Goal: Task Accomplishment & Management: Complete application form

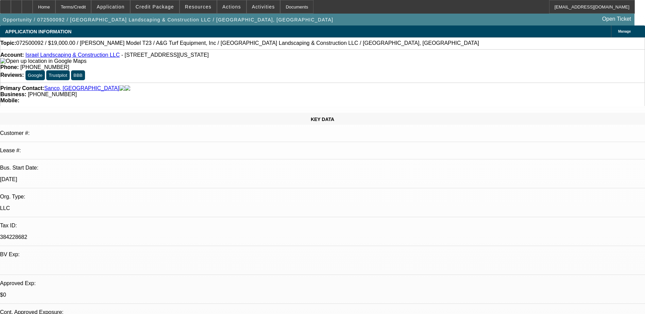
select select "0"
select select "2"
select select "0"
select select "2"
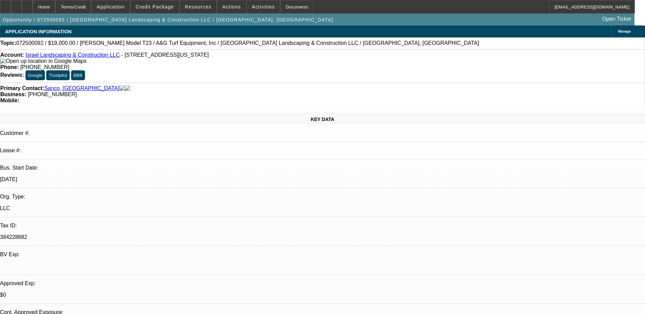
select select "0"
select select "2"
select select "0"
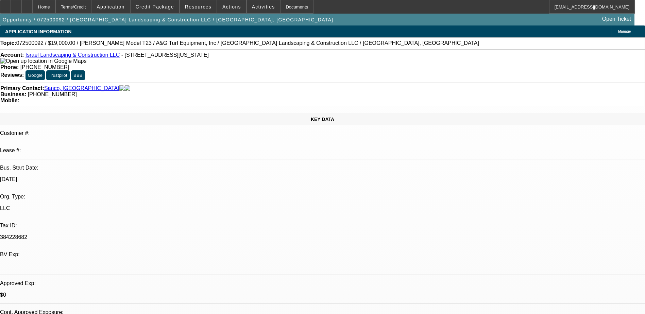
select select "0"
select select "1"
select select "2"
select select "6"
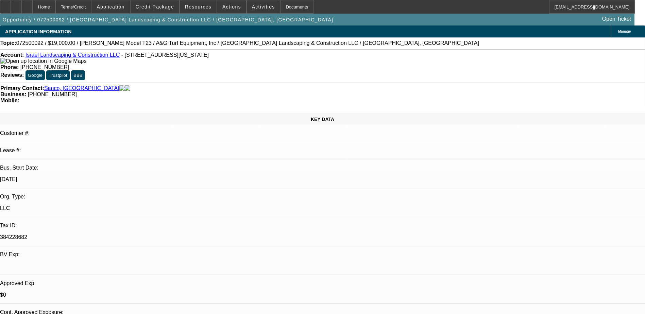
select select "1"
select select "2"
select select "6"
select select "1"
select select "2"
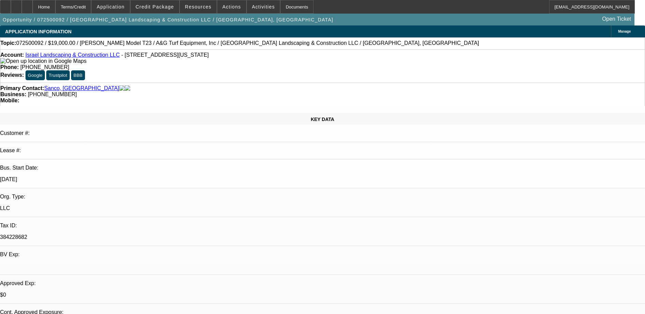
select select "6"
select select "1"
select select "6"
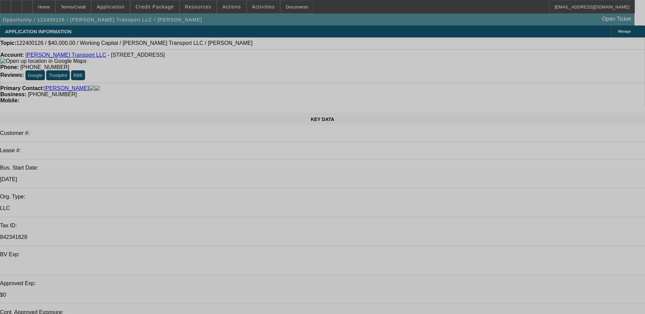
select select "0"
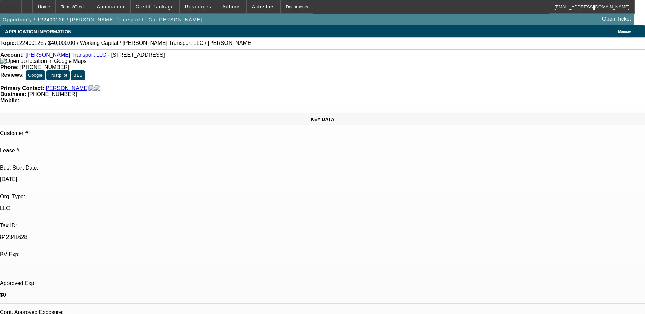
select select "0"
select select "2"
select select "0"
select select "6"
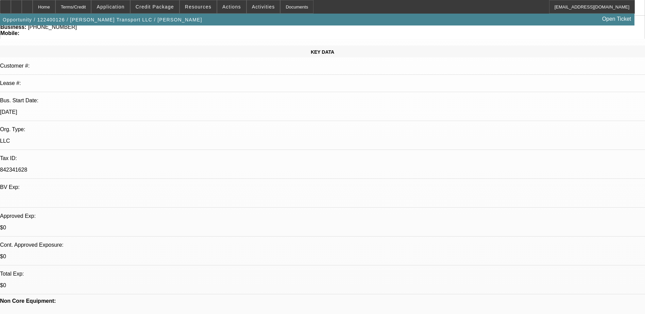
scroll to position [68, 0]
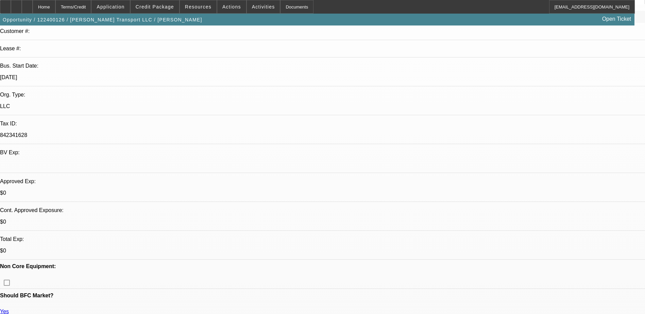
scroll to position [0, 0]
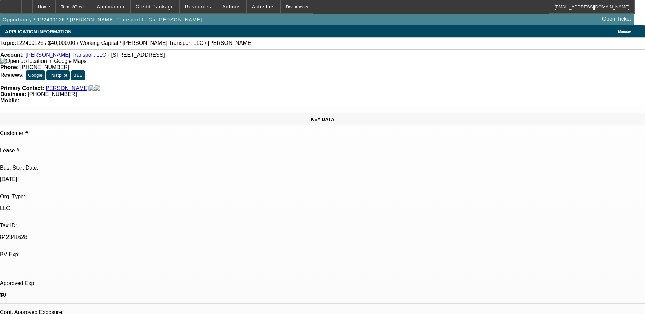
click at [55, 58] on link "[PERSON_NAME] Transport LLC" at bounding box center [66, 55] width 81 height 6
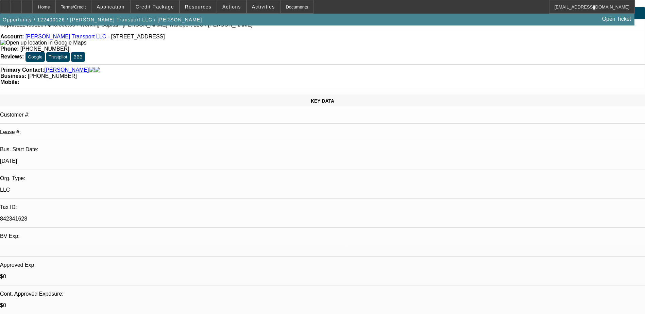
scroll to position [34, 0]
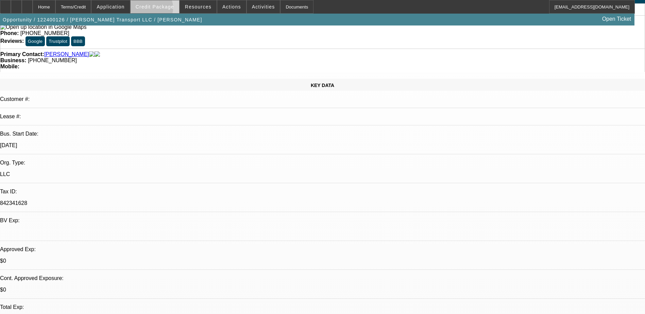
click at [162, 10] on span at bounding box center [155, 7] width 49 height 16
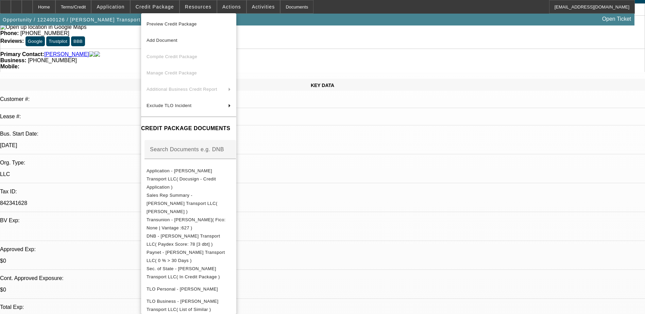
click at [428, 159] on div at bounding box center [322, 157] width 645 height 314
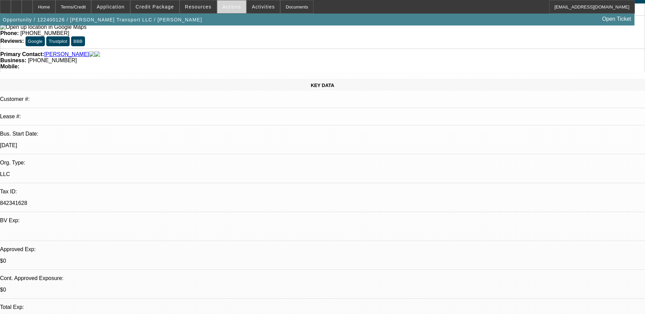
click at [227, 11] on span at bounding box center [231, 7] width 29 height 16
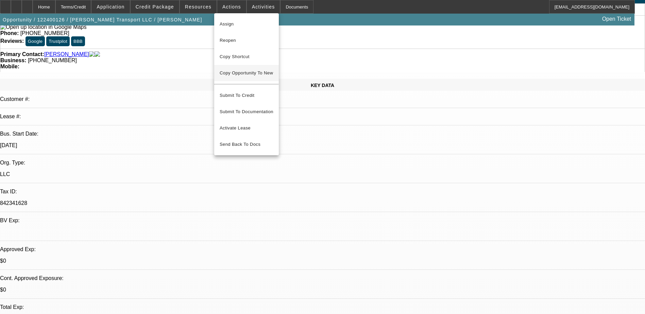
click at [243, 72] on span "Copy Opportunity To New" at bounding box center [246, 72] width 53 height 5
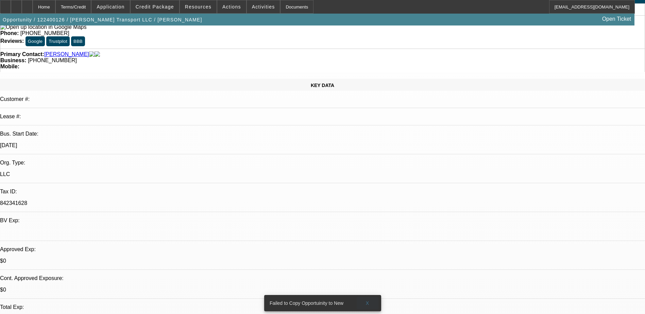
click at [367, 301] on span "X" at bounding box center [368, 303] width 4 height 5
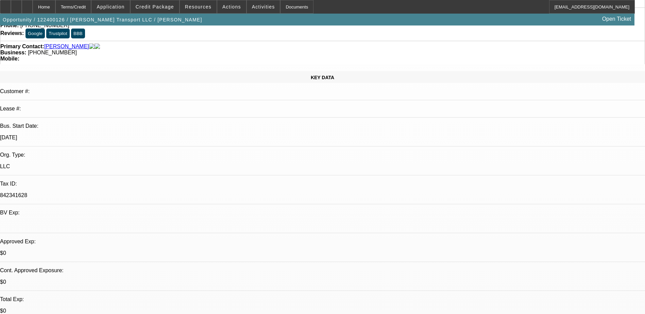
scroll to position [0, 0]
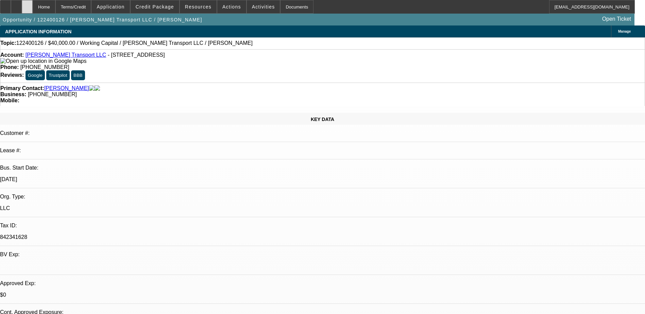
click at [27, 4] on icon at bounding box center [27, 4] width 0 height 0
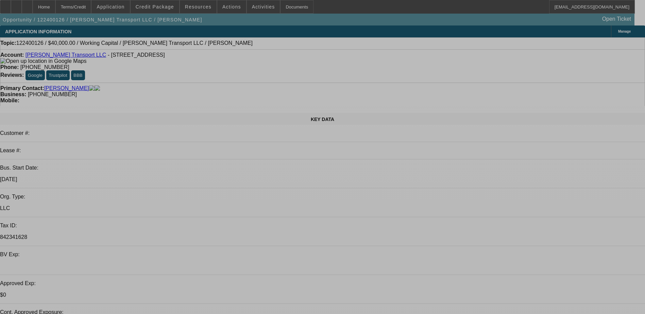
select select "0"
select select "2"
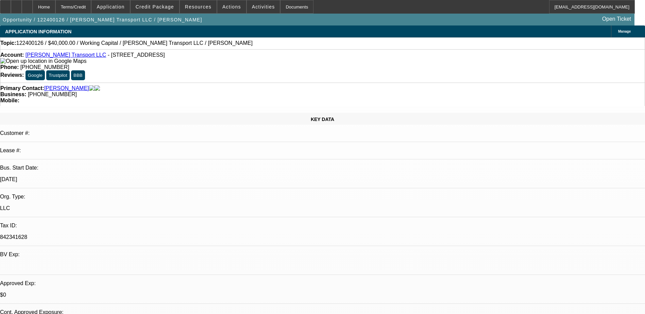
select select "0"
select select "6"
click at [247, 10] on span at bounding box center [263, 7] width 33 height 16
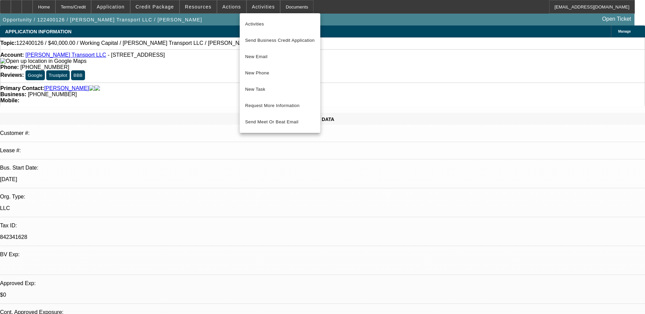
click at [225, 10] on div at bounding box center [322, 157] width 645 height 314
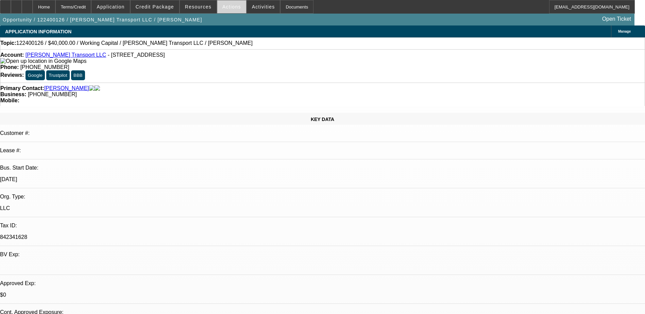
click at [225, 8] on span "Actions" at bounding box center [231, 6] width 19 height 5
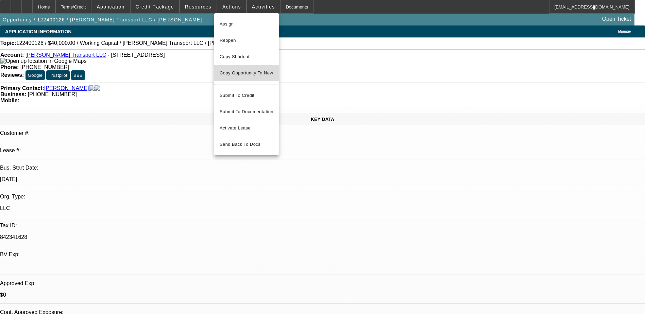
click at [244, 74] on span "Copy Opportunity To New" at bounding box center [246, 72] width 53 height 5
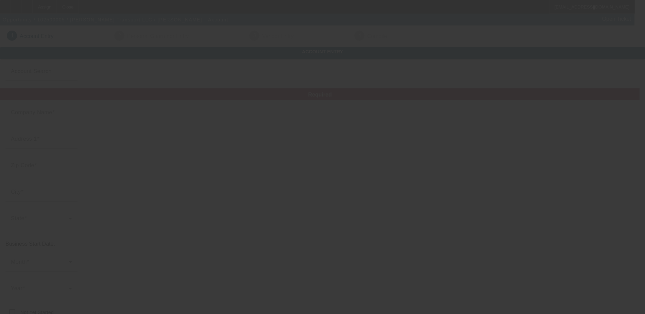
type input "[PERSON_NAME] Transport LLC"
type input "3595 Canton Rd"
type input "30066"
type input "Marietta"
type input "[PHONE_NUMBER]"
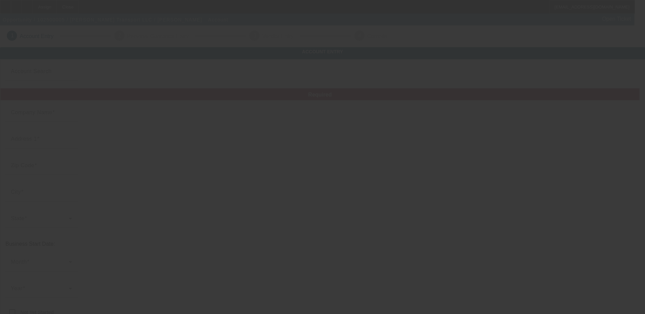
type input "842341628"
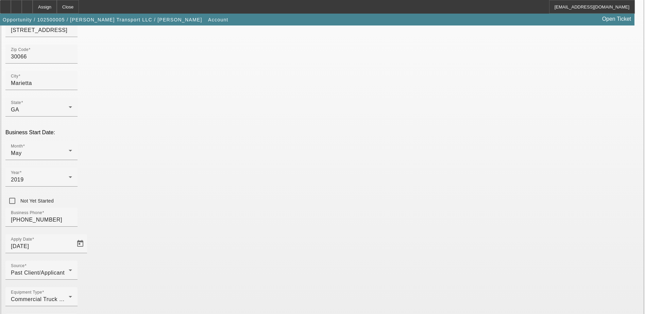
scroll to position [121, 0]
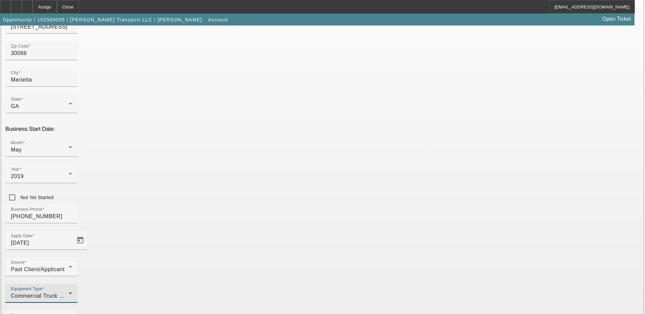
click at [69, 292] on div "Commercial Truck Other" at bounding box center [40, 296] width 58 height 8
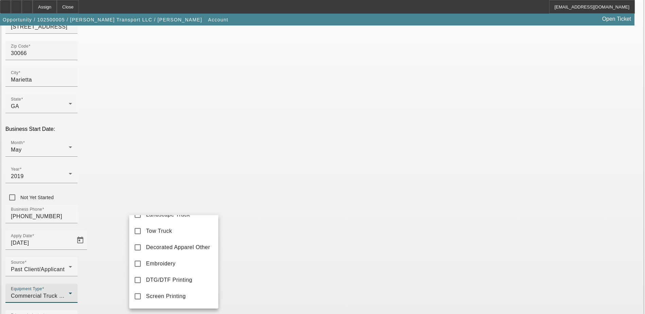
scroll to position [0, 0]
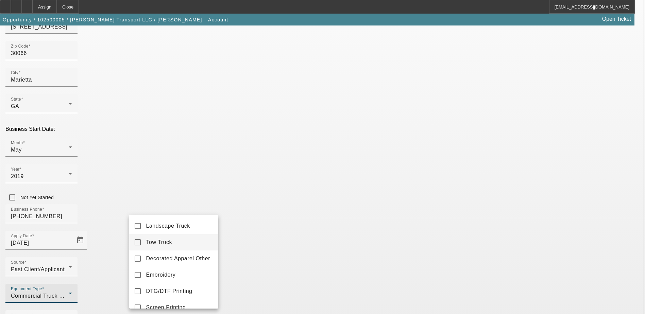
click at [137, 240] on mat-pseudo-checkbox at bounding box center [138, 242] width 6 height 6
click at [83, 232] on div at bounding box center [322, 157] width 645 height 314
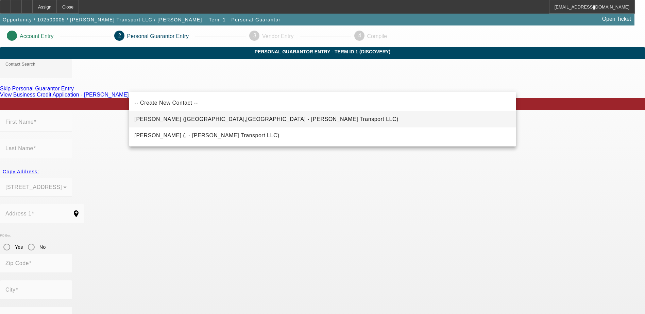
click at [223, 118] on span "Josephs, Raina (Kennesaw,GA - Sir B Transport LLC)" at bounding box center [267, 119] width 264 height 6
type input "Josephs, Raina (Kennesaw,GA - Sir B Transport LLC)"
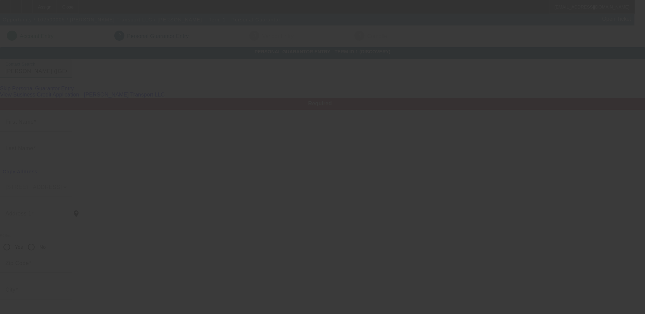
type input "Raina"
type input "Josephs"
type input "4118 Hunters Green Lane Northeast"
radio input "true"
type input "30144"
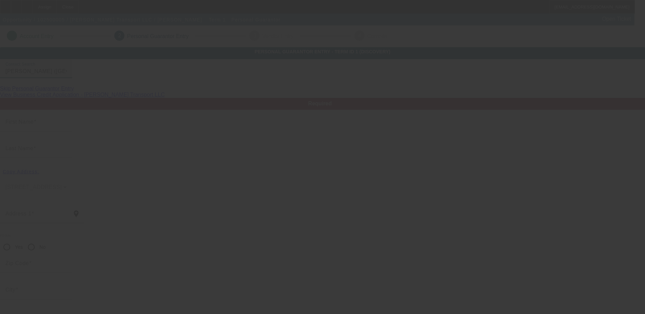
type input "Kennesaw"
type input "[PHONE_NUMBER]"
type input "100"
type input "059-72-8183"
type input "info@sirbtransport.com"
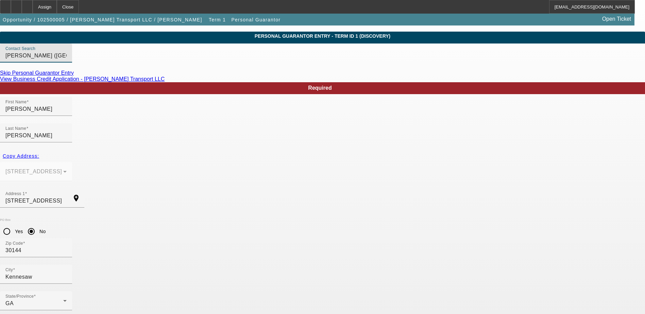
scroll to position [24, 0]
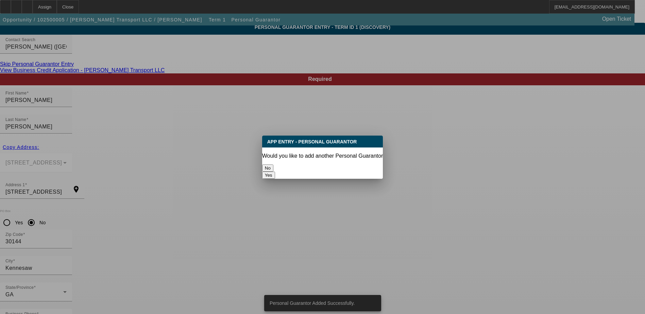
scroll to position [0, 0]
click at [273, 165] on button "No" at bounding box center [267, 168] width 11 height 7
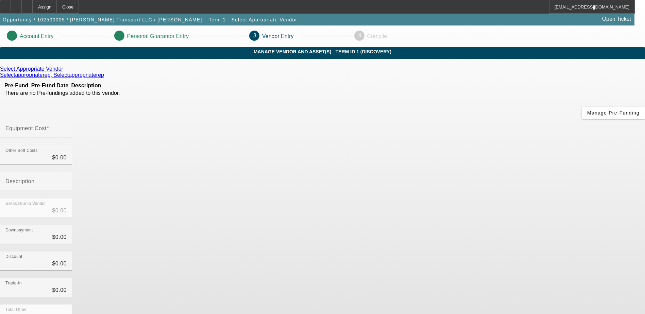
click at [65, 72] on link at bounding box center [64, 69] width 2 height 6
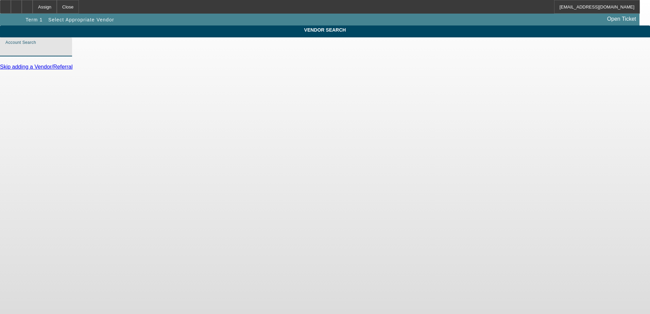
click at [67, 54] on input "Account Search" at bounding box center [35, 50] width 61 height 8
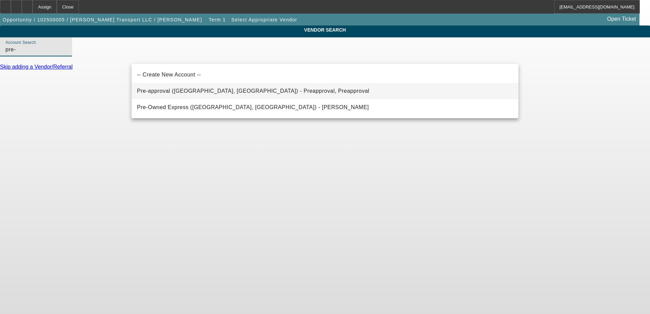
click at [215, 91] on span "Pre-approval (Northbrook, IL) - Preapproval, Preapproval" at bounding box center [253, 91] width 232 height 6
type input "Pre-approval (Northbrook, IL) - Preapproval, Preapproval"
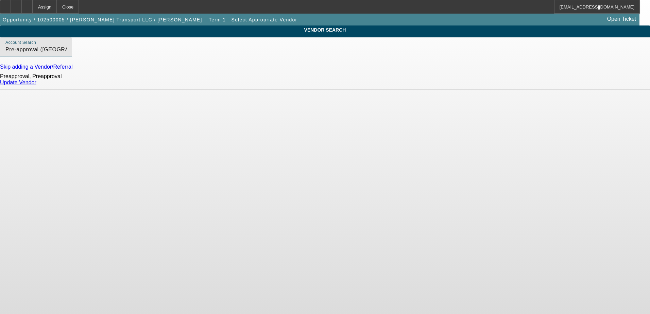
click at [36, 85] on link "Update Vendor" at bounding box center [18, 83] width 36 height 6
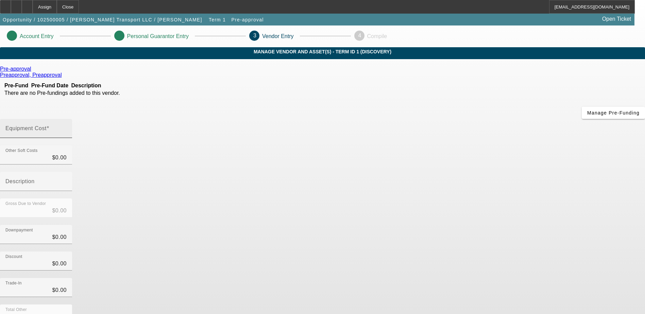
click at [67, 119] on div "Equipment Cost" at bounding box center [35, 128] width 61 height 19
type input "6"
type input "$6.00"
type input "60"
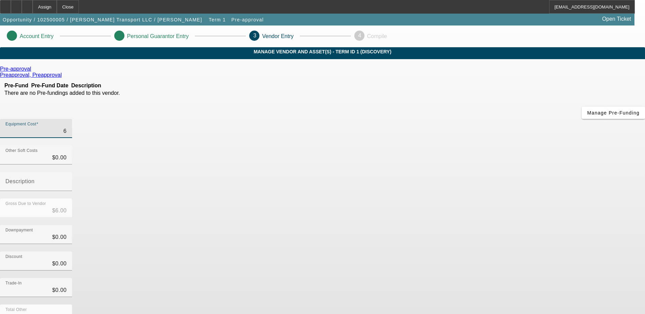
type input "$60.00"
type input "600"
type input "$600.00"
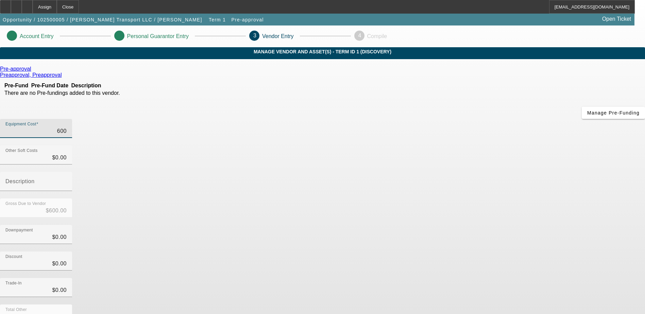
type input "6000"
type input "$6,000.00"
type input "60000"
type input "$60,000.00"
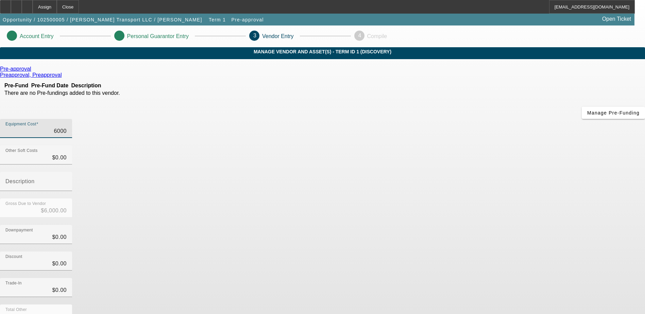
type input "$60,000.00"
click at [501, 278] on div "Trade-In $0.00" at bounding box center [322, 291] width 645 height 27
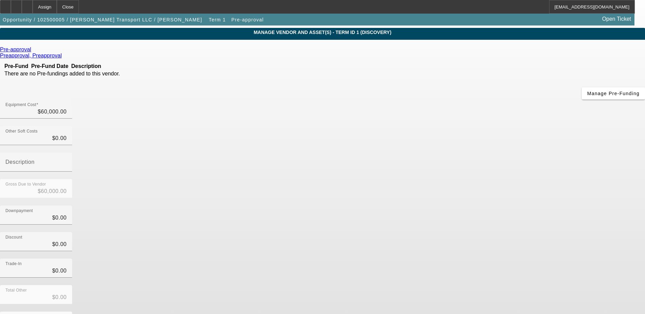
scroll to position [30, 0]
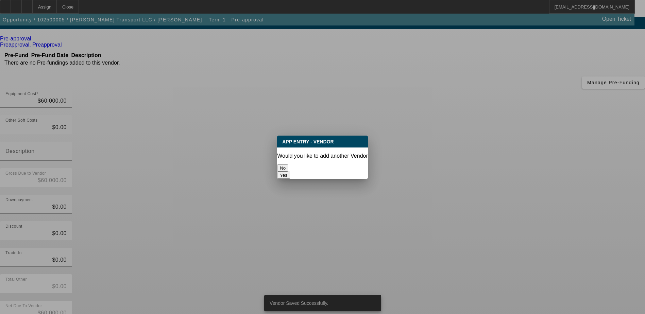
scroll to position [0, 0]
click at [288, 168] on button "No" at bounding box center [282, 168] width 11 height 7
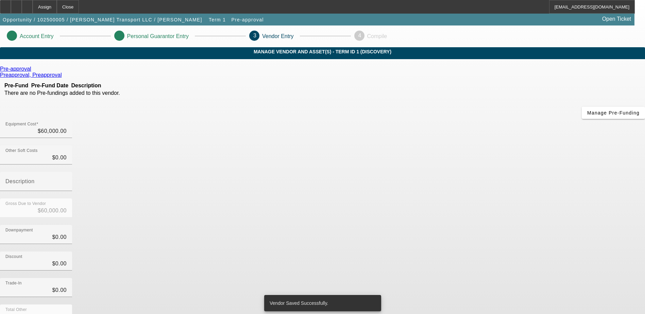
scroll to position [30, 0]
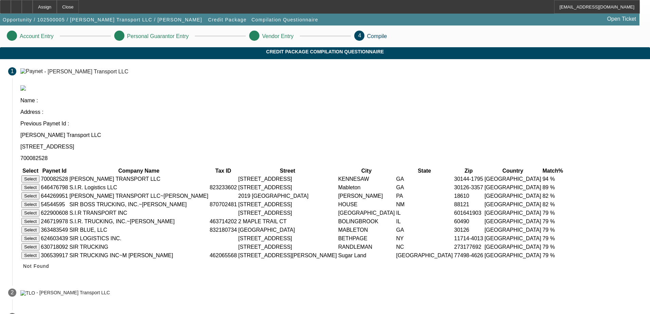
click at [39, 175] on button "Select" at bounding box center [30, 178] width 18 height 7
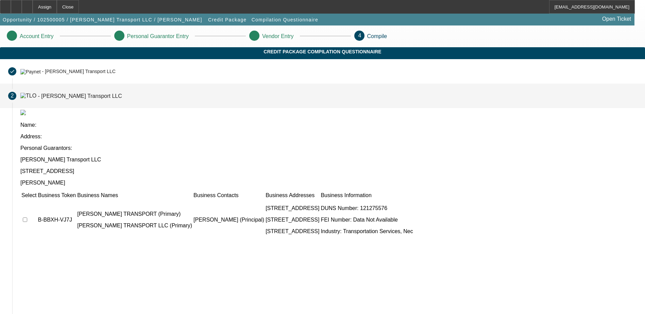
click at [27, 218] on input "checkbox" at bounding box center [25, 220] width 4 height 4
checkbox input "true"
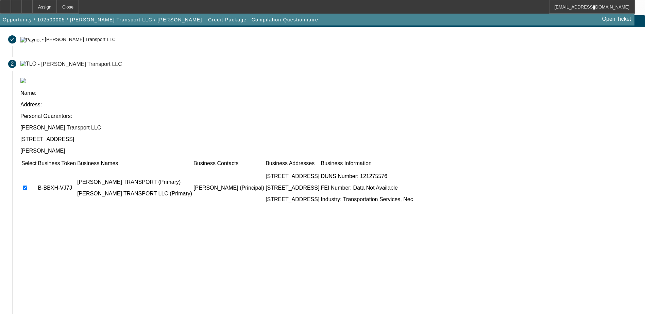
scroll to position [62, 0]
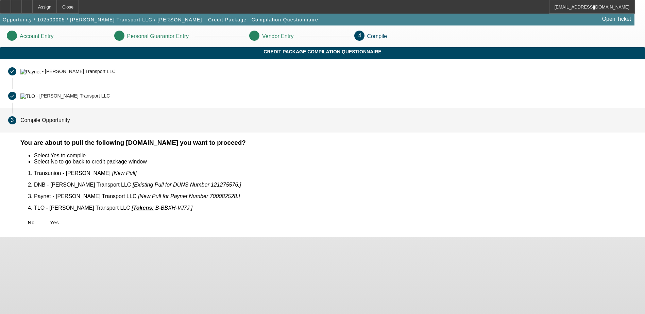
scroll to position [0, 0]
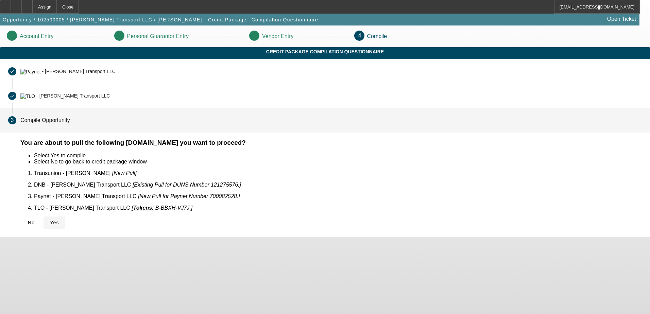
click at [59, 220] on span "Yes" at bounding box center [54, 222] width 9 height 5
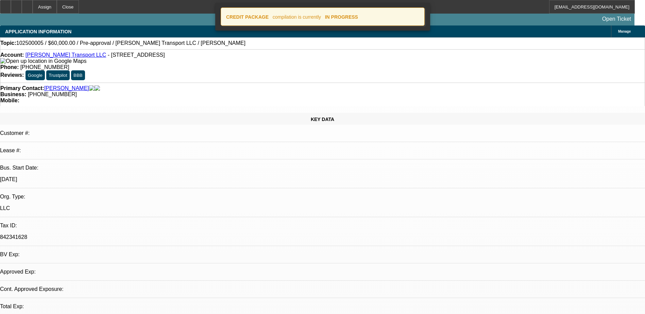
select select "0"
select select "2"
select select "0.1"
select select "4"
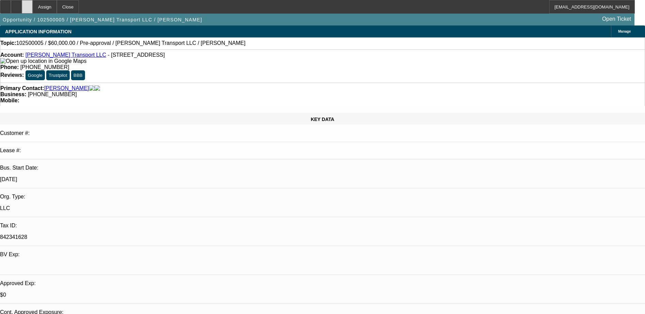
click at [33, 8] on div at bounding box center [27, 7] width 11 height 14
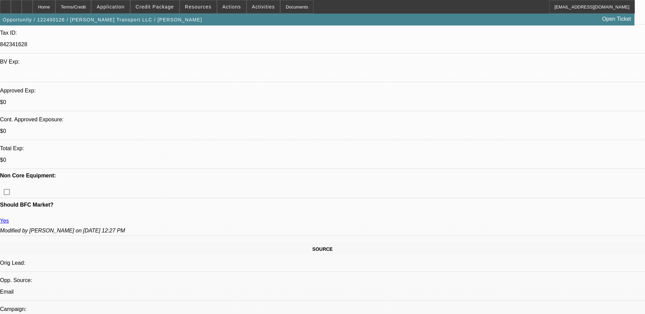
select select "0"
select select "2"
select select "0"
select select "6"
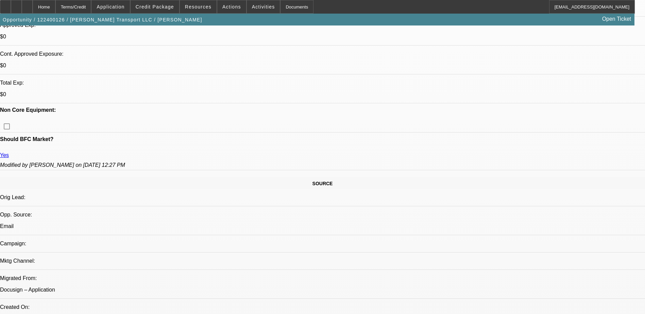
scroll to position [261, 0]
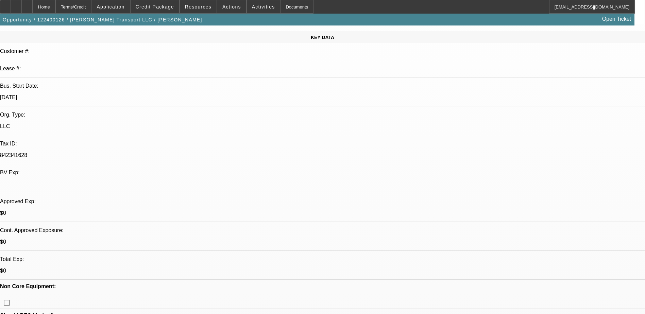
scroll to position [0, 0]
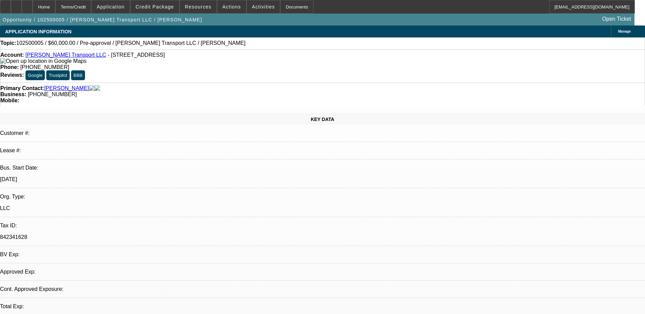
select select "0"
select select "2"
select select "0.1"
select select "4"
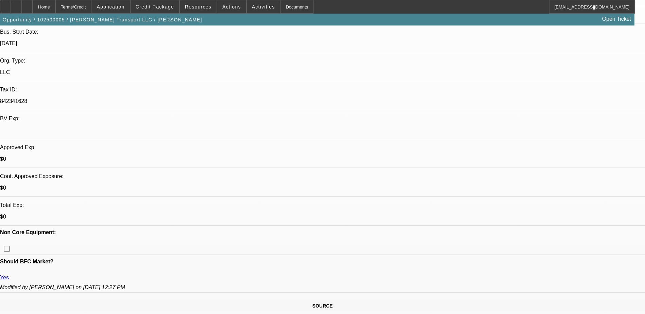
scroll to position [238, 0]
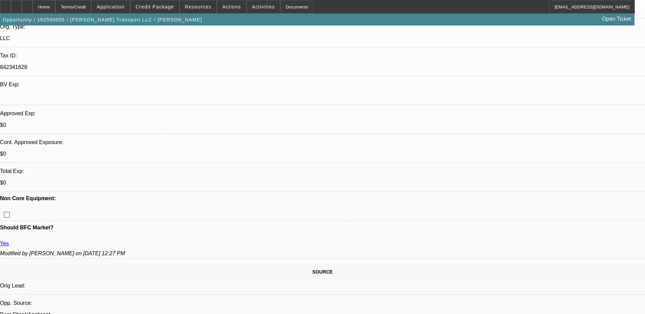
scroll to position [0, 0]
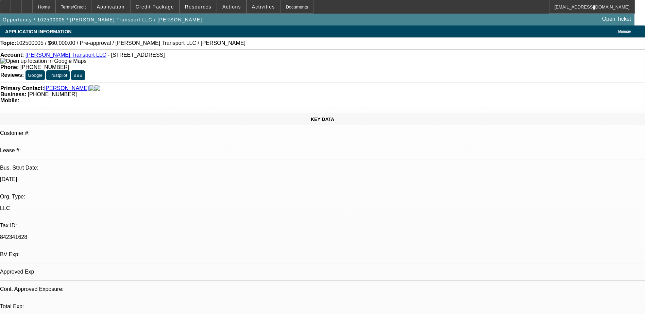
select select "0"
select select "2"
select select "0.1"
select select "4"
